Goal: Information Seeking & Learning: Learn about a topic

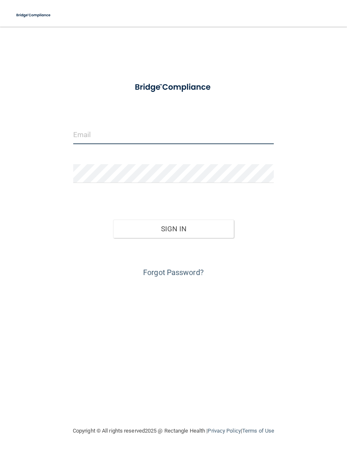
type input "[EMAIL_ADDRESS][DOMAIN_NAME]"
click at [174, 228] on button "Sign In" at bounding box center [173, 228] width 121 height 18
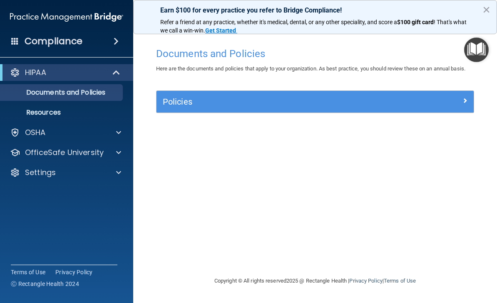
click at [113, 137] on div at bounding box center [117, 132] width 21 height 10
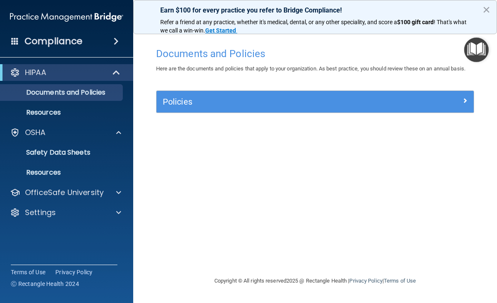
click at [121, 187] on span at bounding box center [118, 192] width 5 height 10
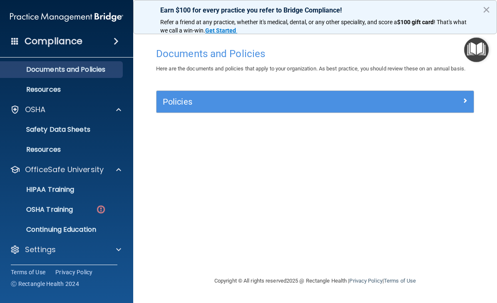
scroll to position [23, 0]
click at [78, 203] on link "OSHA Training" at bounding box center [57, 209] width 131 height 17
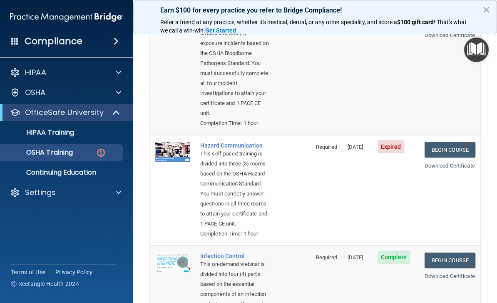
scroll to position [138, 0]
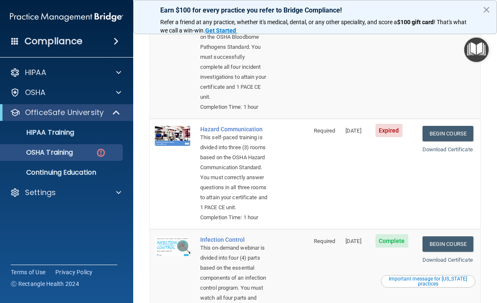
click at [347, 141] on link "Begin Course" at bounding box center [448, 133] width 51 height 15
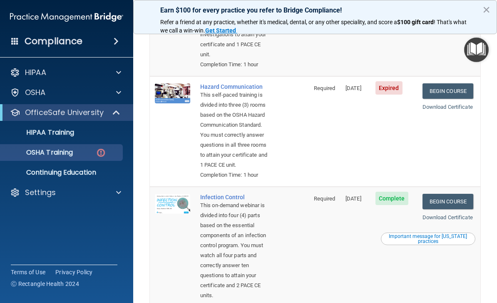
scroll to position [169, 0]
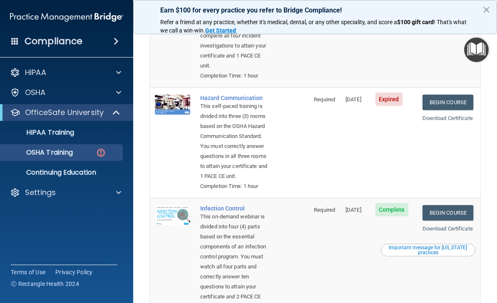
click at [347, 110] on link "Begin Course" at bounding box center [448, 102] width 51 height 15
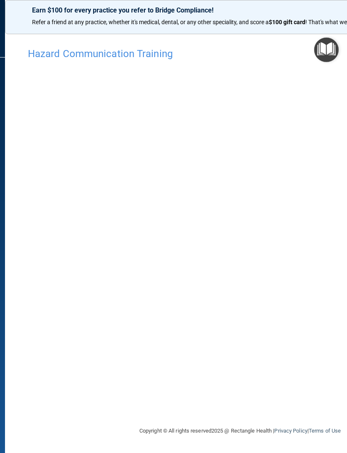
click at [225, 302] on div "Hazard Communication Training This course doesn’t expire until 06/20/2025. Are …" at bounding box center [240, 234] width 437 height 382
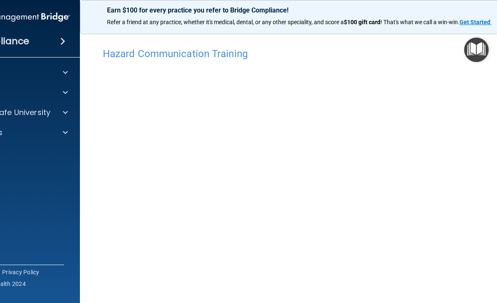
scroll to position [-1, 0]
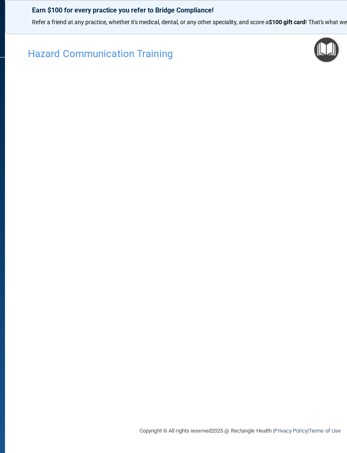
click at [23, 27] on div "Earn $100 for every practice you refer to Bridge Compliance!" at bounding box center [240, 23] width 436 height 13
click at [309, 12] on p "Earn $100 for every practice you refer to Bridge Compliance!" at bounding box center [240, 10] width 416 height 8
click at [325, 47] on img "Open Resource Center" at bounding box center [326, 49] width 25 height 25
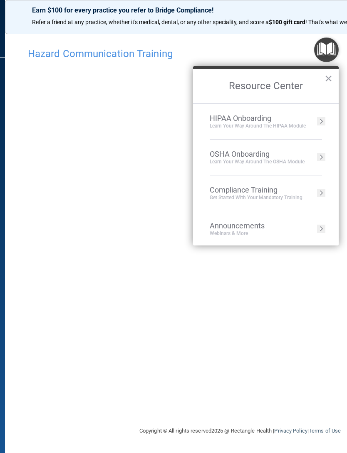
click at [331, 80] on button "×" at bounding box center [329, 78] width 8 height 13
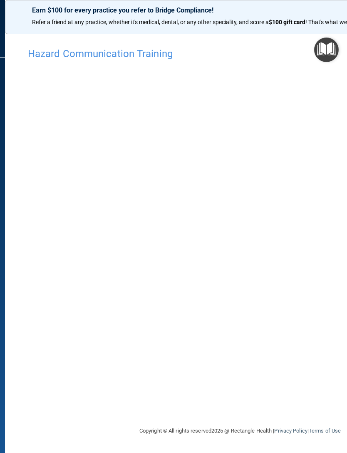
click at [328, 51] on img "Open Resource Center" at bounding box center [326, 49] width 25 height 25
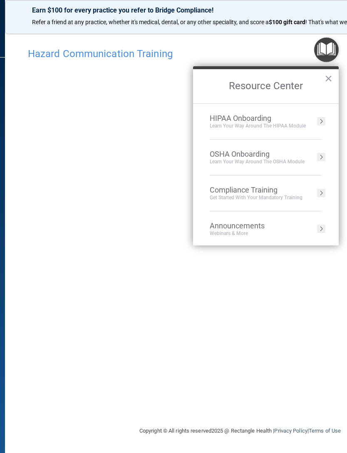
click at [323, 119] on button "Resource Center" at bounding box center [321, 121] width 8 height 8
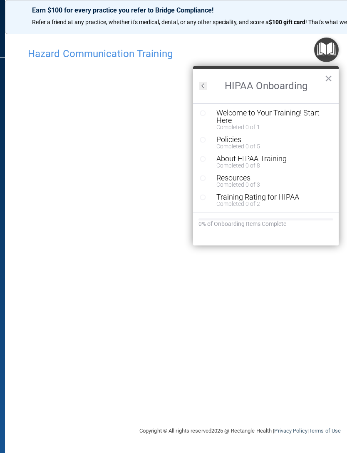
scroll to position [1, 0]
click at [203, 88] on button "Back to Resource Center Home" at bounding box center [203, 86] width 8 height 8
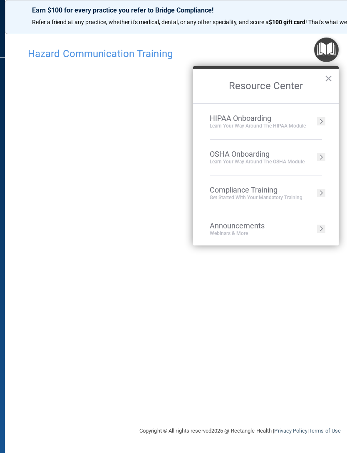
click at [319, 194] on button "Resource Center" at bounding box center [321, 193] width 8 height 8
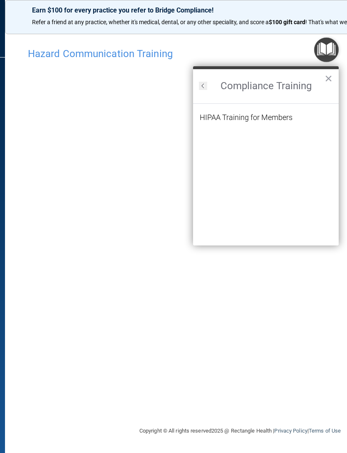
click at [285, 115] on div "HIPAA Training for Members" at bounding box center [246, 117] width 93 height 7
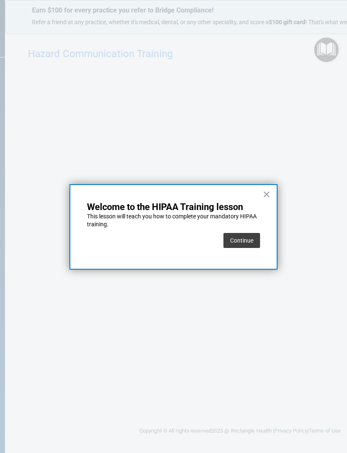
click at [253, 238] on button "Continue" at bounding box center [242, 240] width 37 height 15
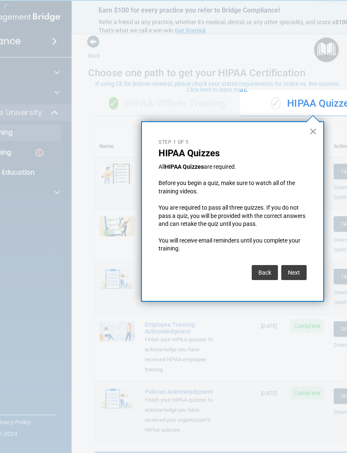
click at [316, 129] on button "×" at bounding box center [313, 130] width 8 height 13
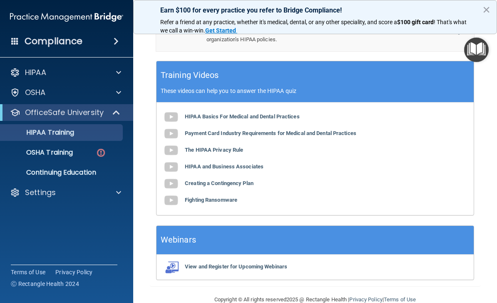
scroll to position [370, 0]
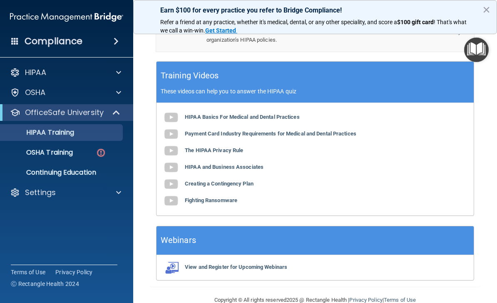
click at [102, 156] on img at bounding box center [101, 152] width 10 height 10
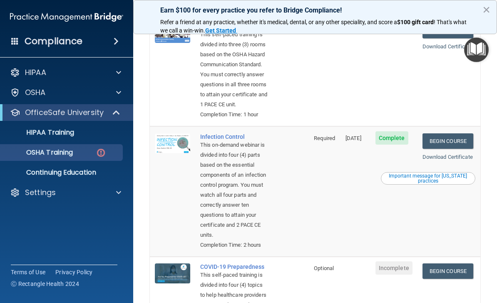
click at [486, 10] on button "×" at bounding box center [487, 9] width 8 height 13
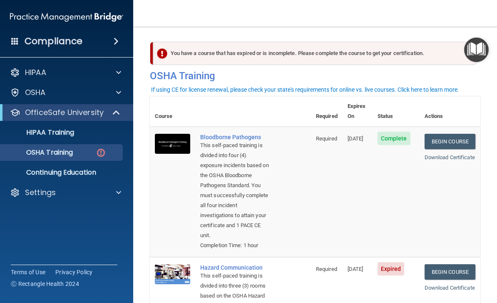
click at [357, 89] on div "If using CE for license renewal, please check your state's requirements for onl…" at bounding box center [305, 90] width 308 height 6
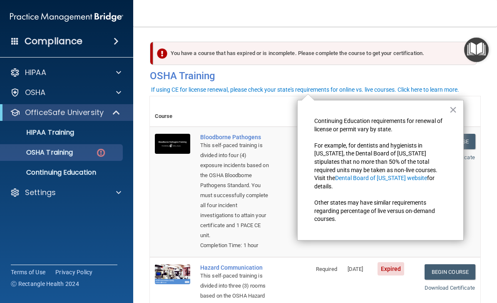
click at [356, 87] on div "If using CE for license renewal, please check your state's requirements for onl…" at bounding box center [305, 90] width 308 height 6
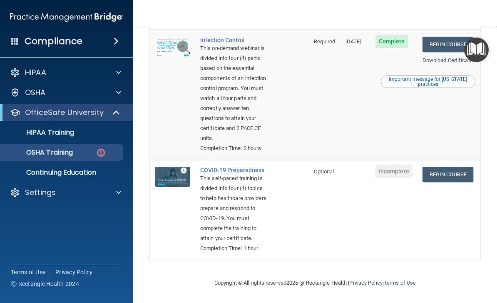
scroll to position [396, 0]
click at [120, 193] on span at bounding box center [118, 192] width 5 height 10
click at [122, 153] on link "OSHA Training" at bounding box center [57, 152] width 131 height 17
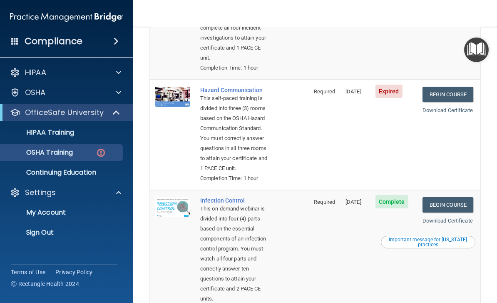
scroll to position [134, 0]
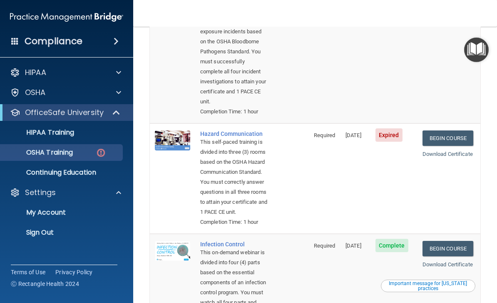
click at [397, 139] on td "Expired" at bounding box center [394, 178] width 47 height 110
click at [457, 146] on link "Begin Course" at bounding box center [448, 137] width 51 height 15
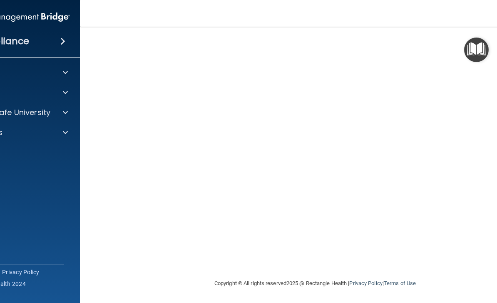
scroll to position [72, 0]
click at [312, 283] on div "Copyright © All rights reserved 2025 @ Rectangle Health | Privacy Policy | Term…" at bounding box center [315, 283] width 304 height 27
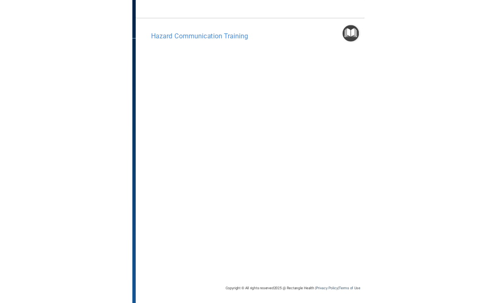
scroll to position [0, 0]
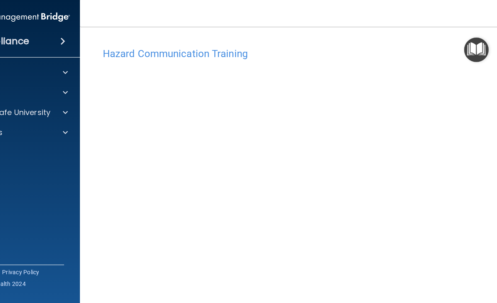
click at [65, 39] on span at bounding box center [62, 41] width 5 height 10
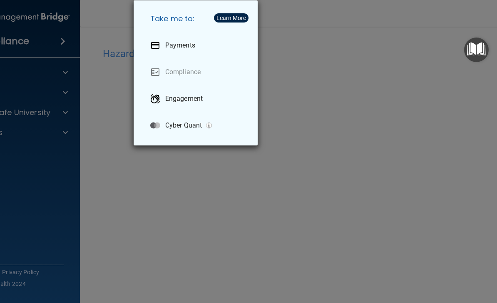
click at [300, 47] on div "Take me to: Payments Compliance Engagement Cyber Quant" at bounding box center [248, 151] width 497 height 303
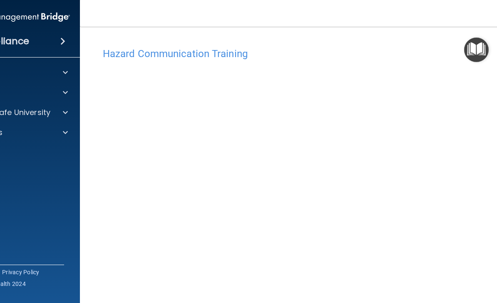
click at [73, 116] on div at bounding box center [64, 112] width 21 height 10
click at [52, 157] on img at bounding box center [47, 152] width 10 height 10
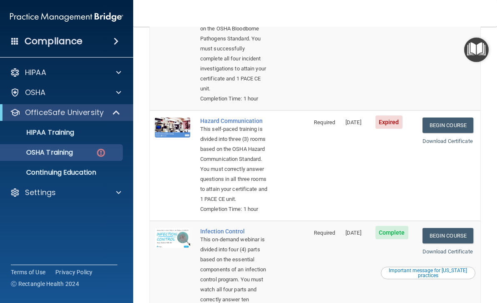
scroll to position [148, 0]
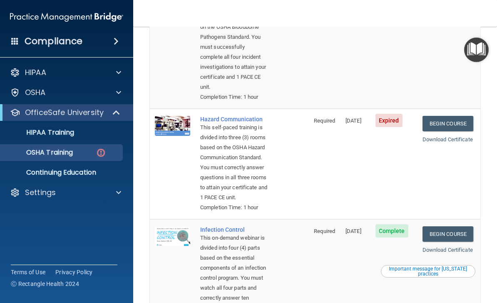
click at [459, 131] on link "Begin Course" at bounding box center [448, 123] width 51 height 15
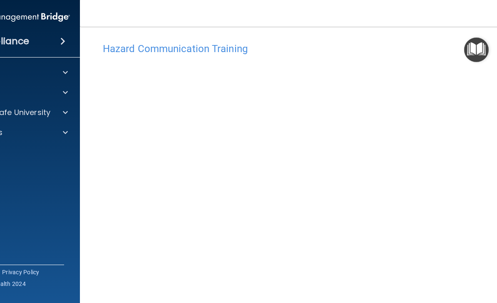
scroll to position [5, 0]
click at [67, 132] on span at bounding box center [65, 132] width 5 height 10
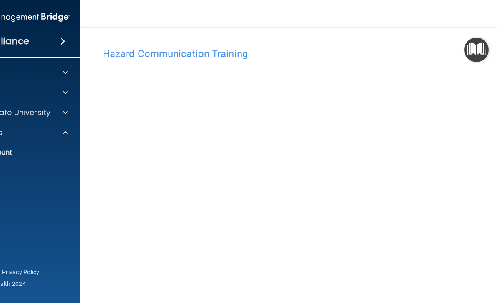
scroll to position [0, 0]
